Goal: Find specific page/section: Find specific page/section

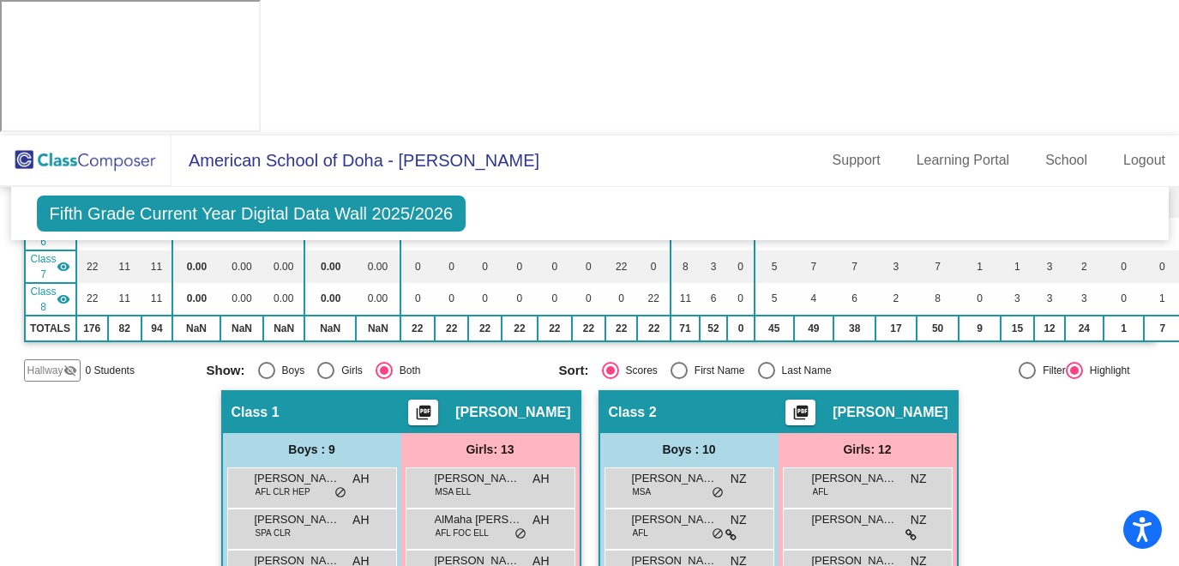
scroll to position [401, 0]
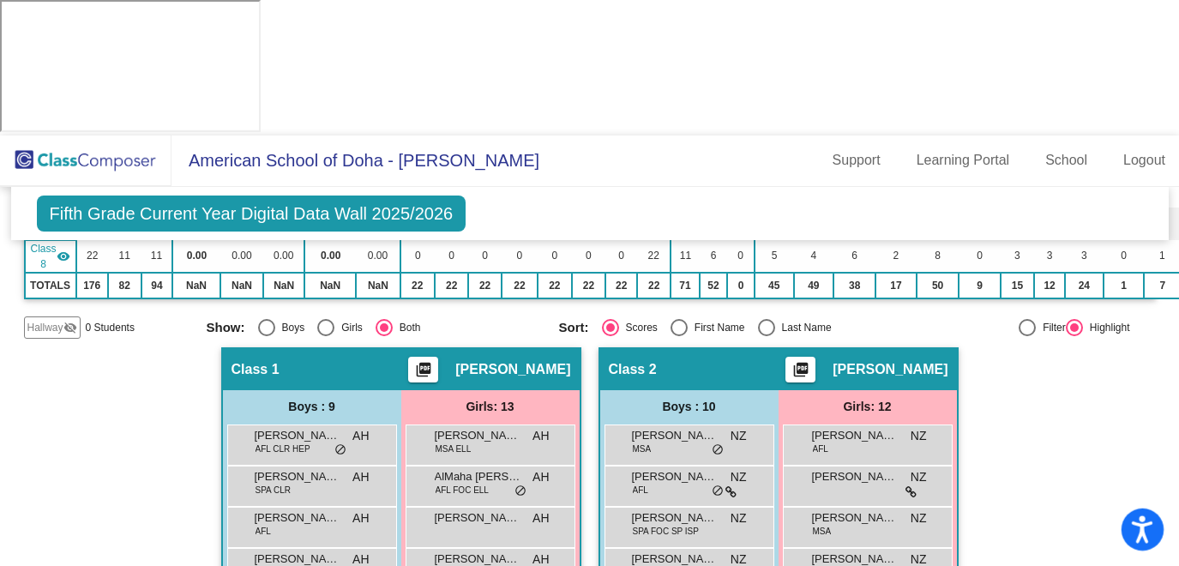
click at [1140, 528] on icon "Open accessiBe: accessibility options, statement and help" at bounding box center [1142, 528] width 21 height 27
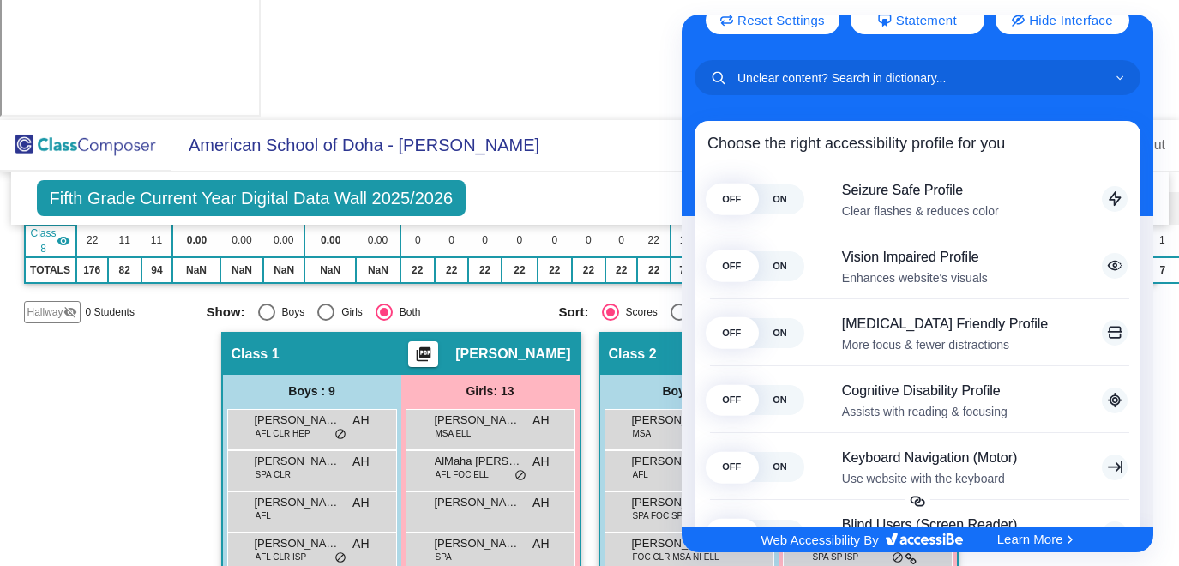
scroll to position [0, 0]
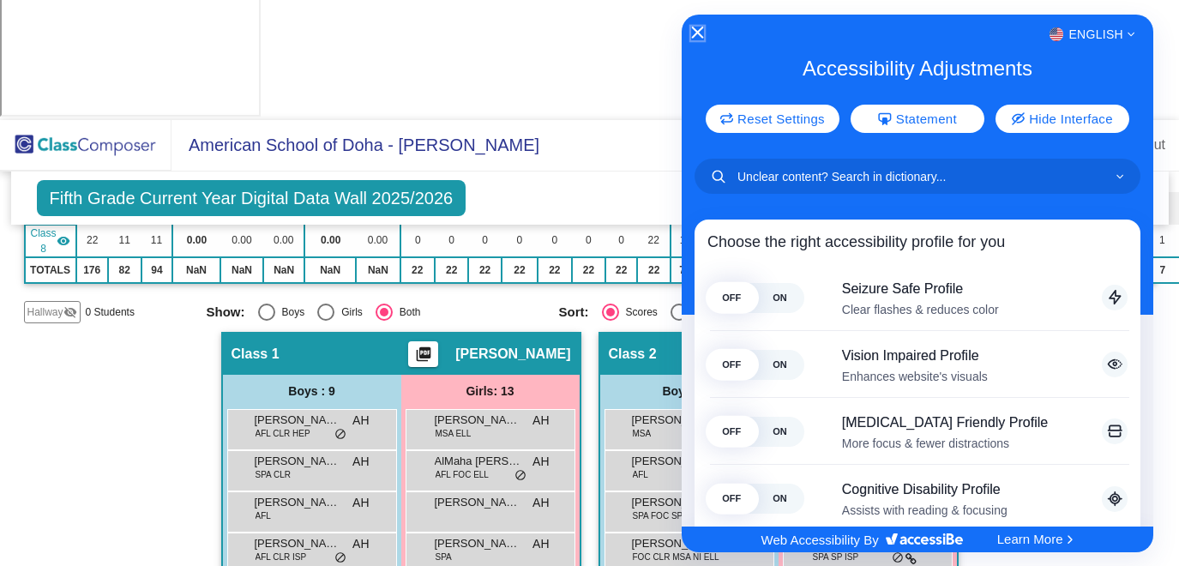
click at [699, 35] on icon "Close Accessibility Interface" at bounding box center [698, 33] width 12 height 12
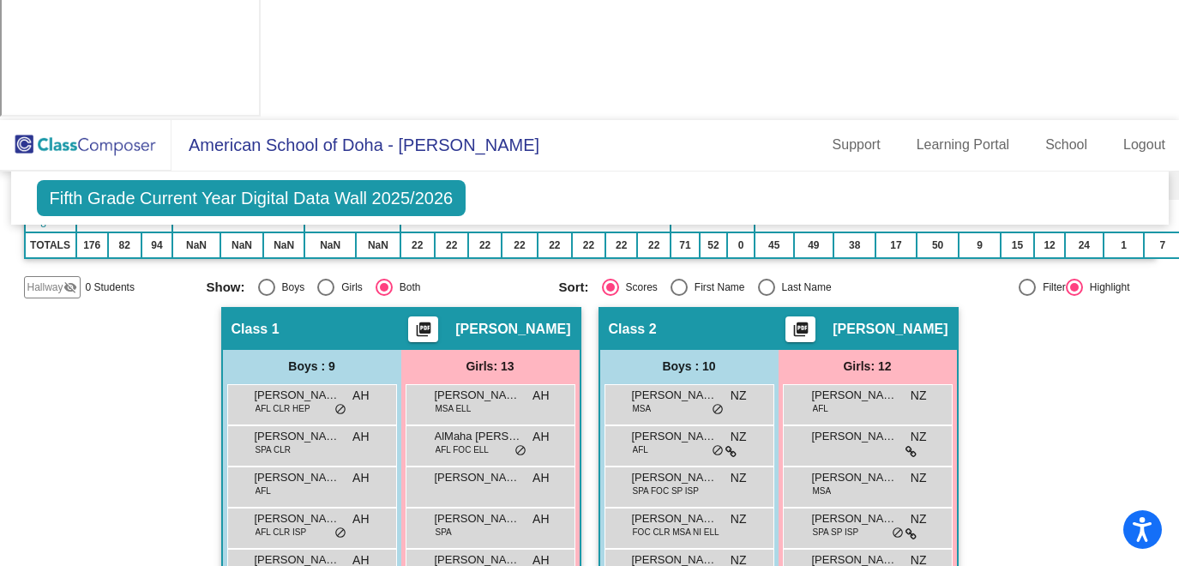
scroll to position [415, 0]
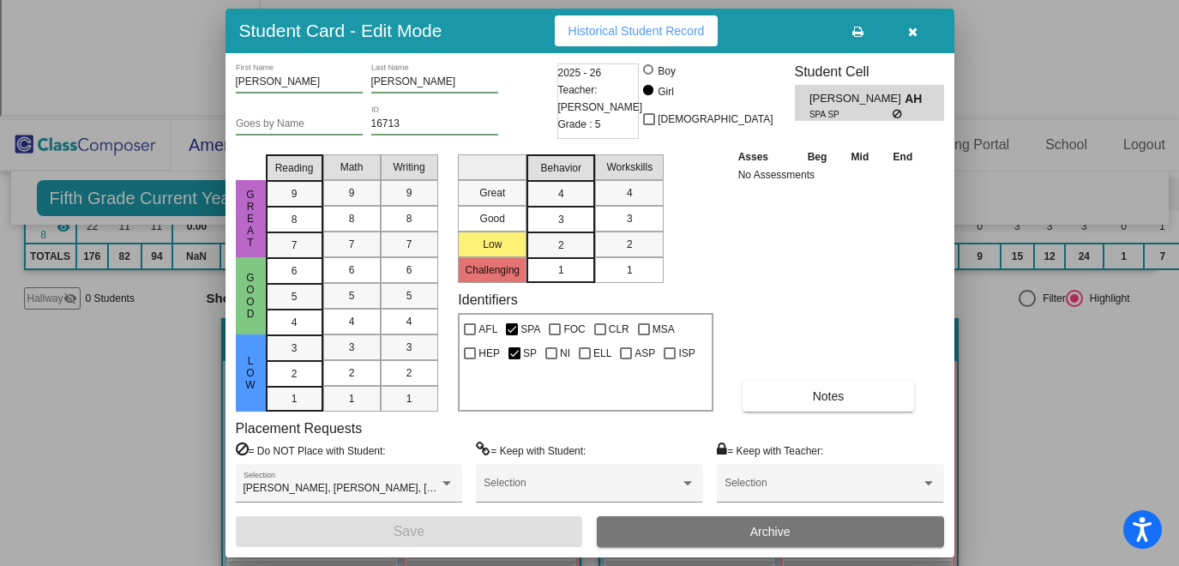
scroll to position [0, 0]
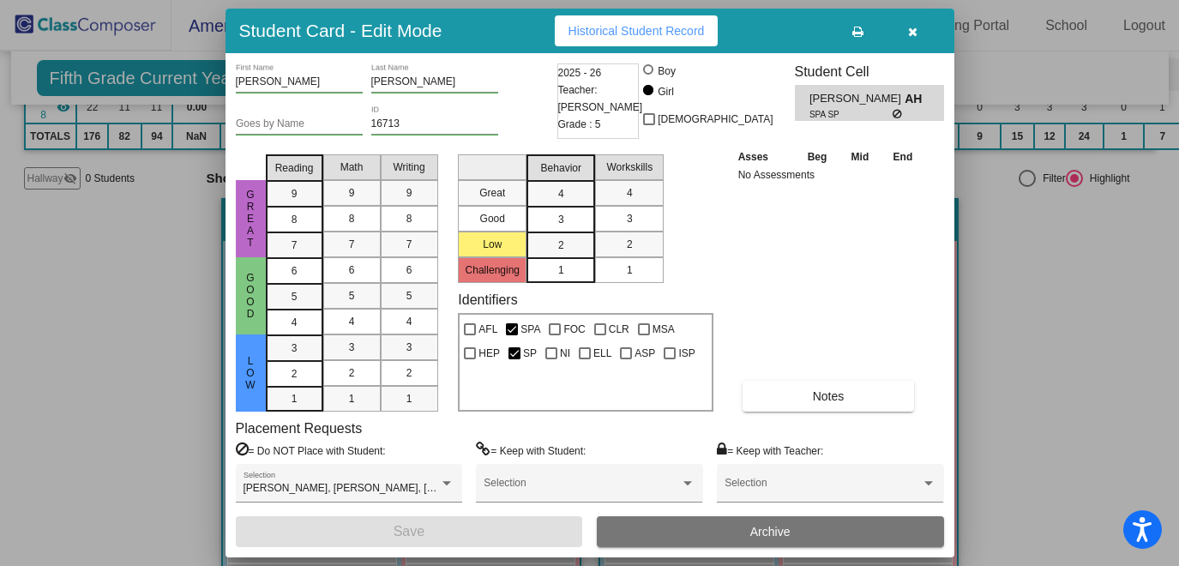
click at [912, 31] on icon "button" at bounding box center [912, 32] width 9 height 12
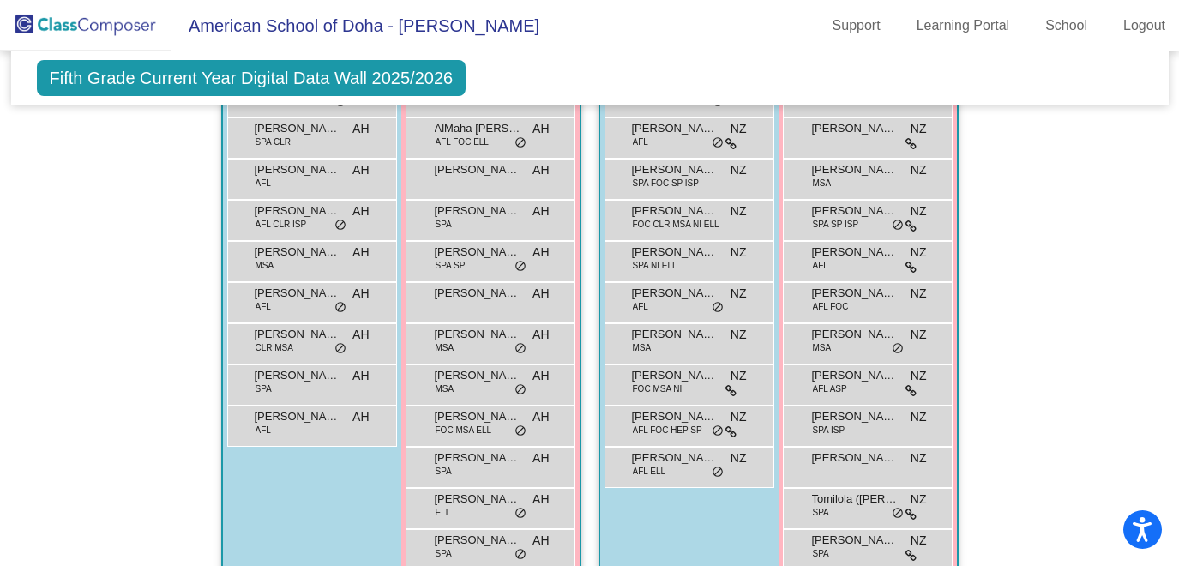
scroll to position [624, 0]
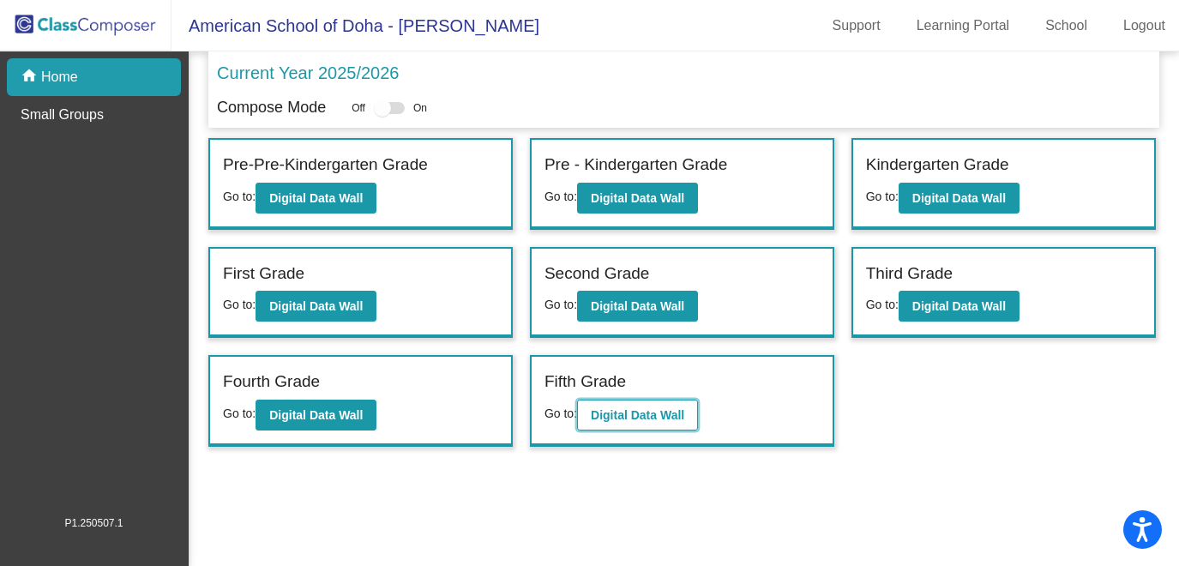
click at [641, 414] on b "Digital Data Wall" at bounding box center [637, 415] width 93 height 14
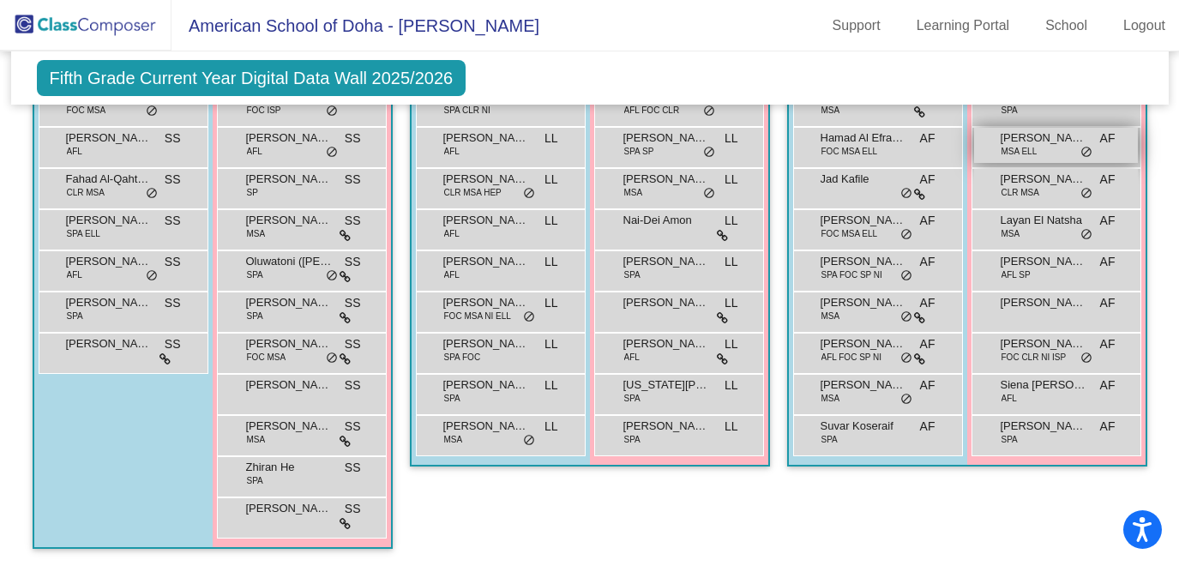
scroll to position [2448, 0]
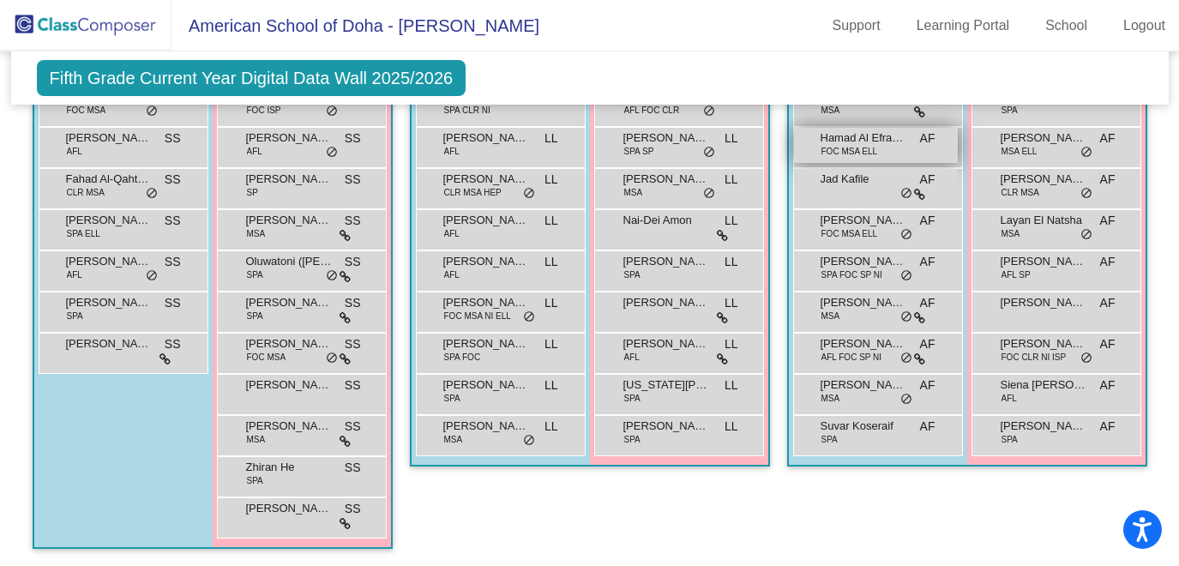
click at [821, 147] on span "Hamad Al Efrangi" at bounding box center [864, 137] width 86 height 17
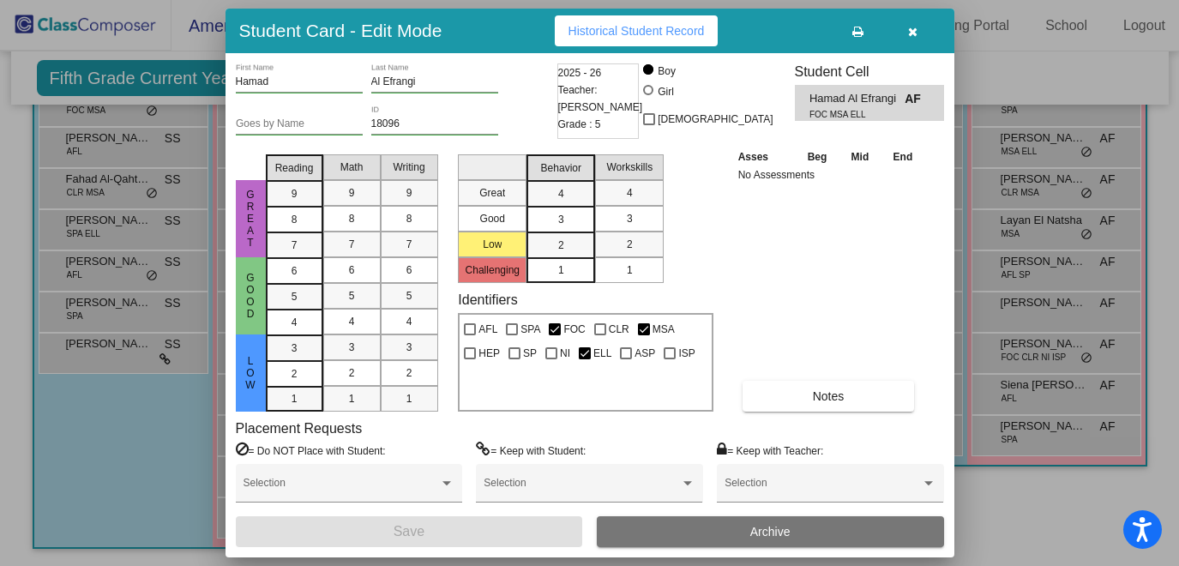
click at [912, 31] on icon "button" at bounding box center [912, 32] width 9 height 12
